Goal: Task Accomplishment & Management: Manage account settings

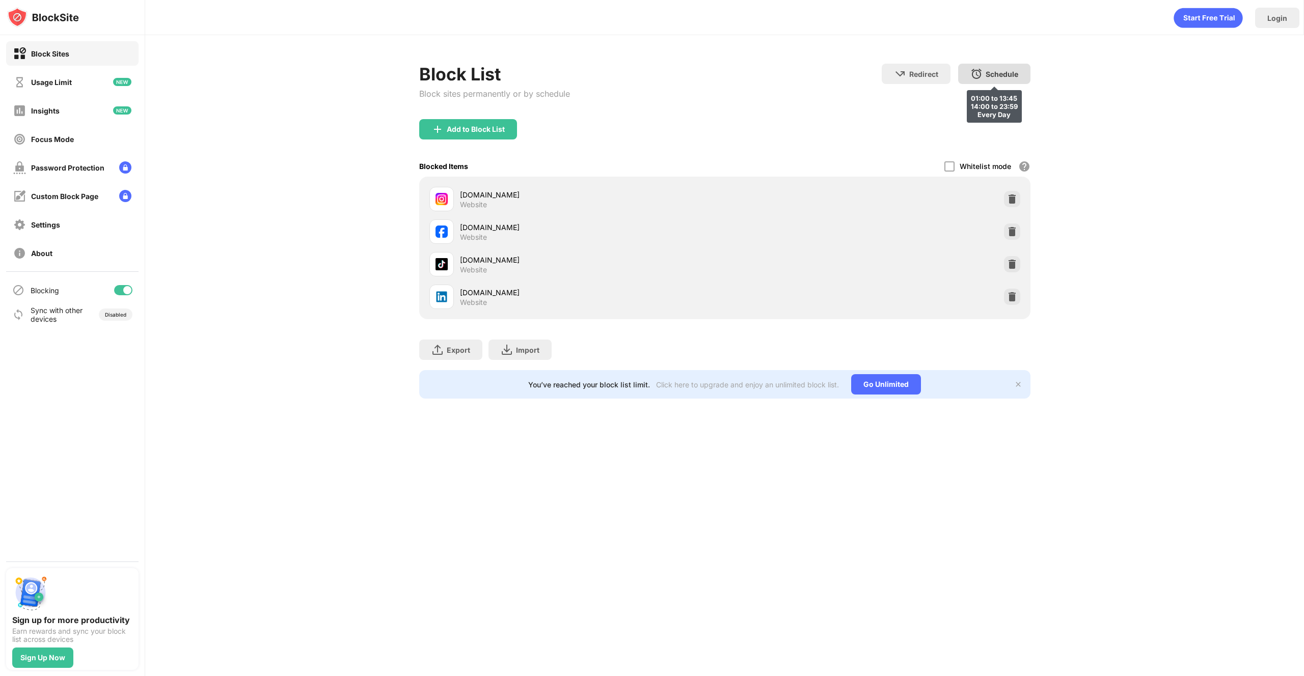
click at [979, 75] on img at bounding box center [976, 74] width 12 height 12
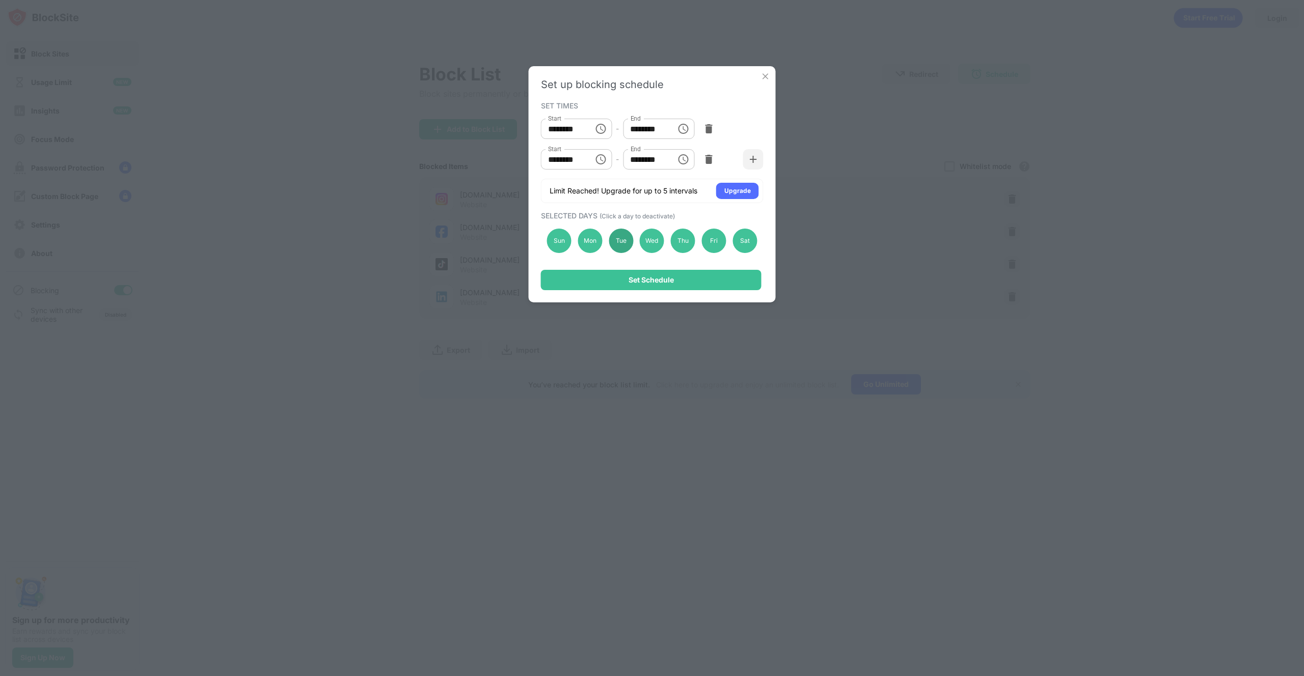
click at [616, 236] on div "Tue" at bounding box center [621, 241] width 24 height 24
click at [631, 283] on div "Set Schedule" at bounding box center [651, 280] width 45 height 8
